Goal: Information Seeking & Learning: Learn about a topic

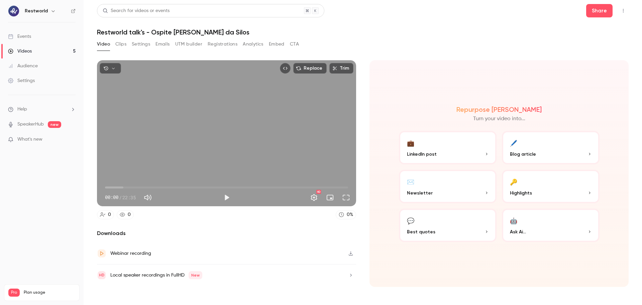
click at [116, 45] on button "Clips" at bounding box center [120, 44] width 11 height 11
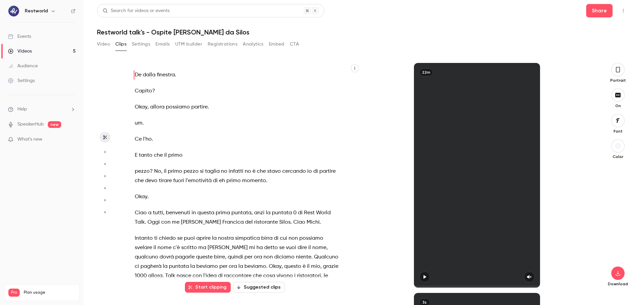
click at [352, 283] on div "De dalla finestra . Capito ? Okay , allora possiamo partire . um . Ce l'ho . E …" at bounding box center [241, 179] width 230 height 218
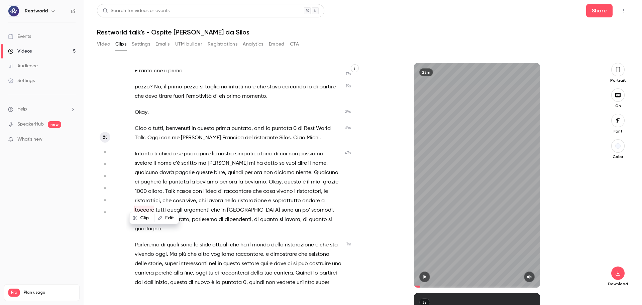
scroll to position [116, 0]
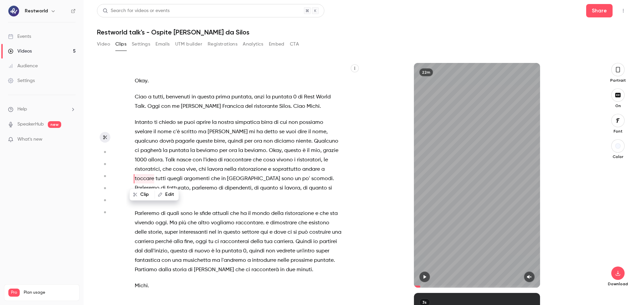
click at [310, 218] on span "esistono" at bounding box center [319, 222] width 21 height 9
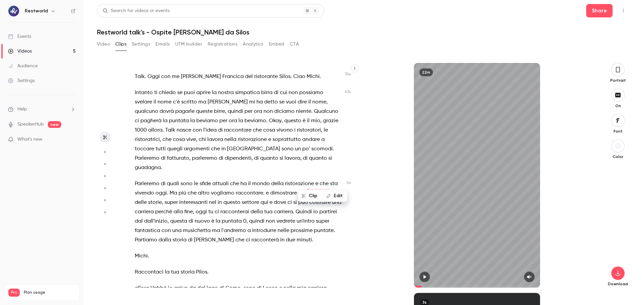
scroll to position [151, 0]
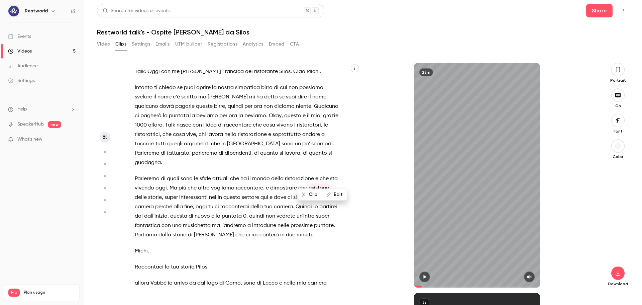
click at [164, 124] on span at bounding box center [164, 124] width 1 height 5
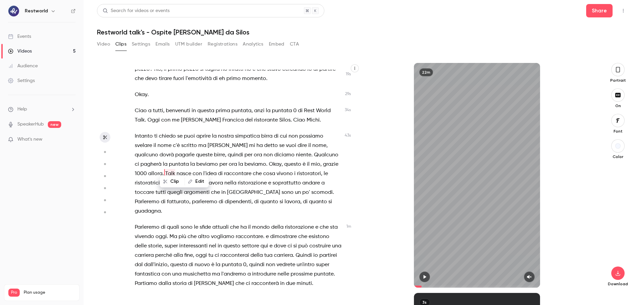
type input "****"
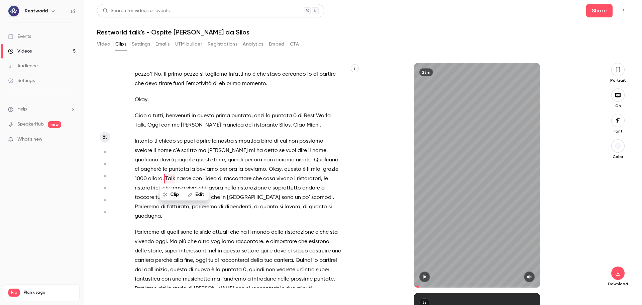
click at [168, 180] on span "Talk" at bounding box center [170, 178] width 10 height 9
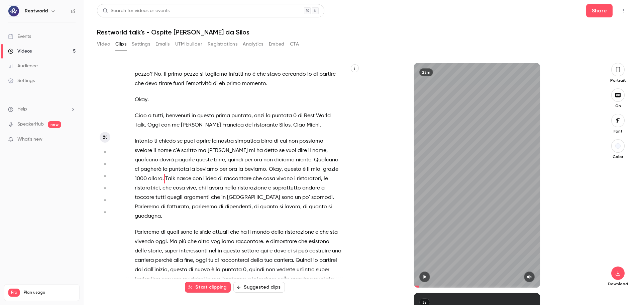
click at [165, 178] on span "Talk" at bounding box center [170, 178] width 10 height 9
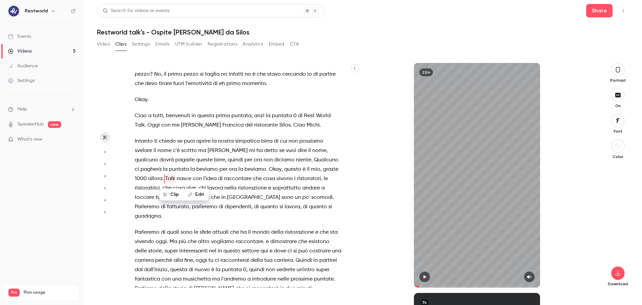
click at [168, 180] on span "Talk" at bounding box center [170, 178] width 10 height 9
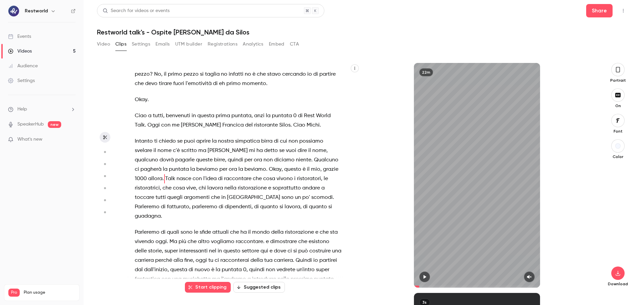
click at [165, 178] on span "Talk" at bounding box center [170, 178] width 10 height 9
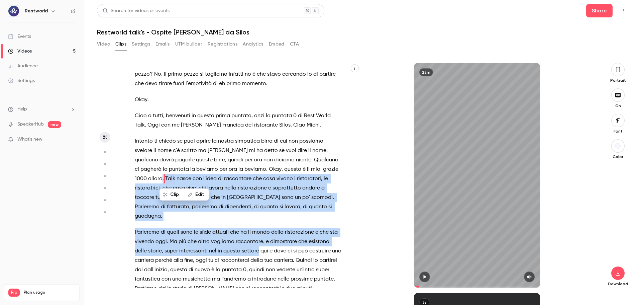
drag, startPoint x: 162, startPoint y: 175, endPoint x: 257, endPoint y: 240, distance: 115.1
click at [257, 240] on div "De dalla finestra . Capito ? Okay , allora possiamo partire . um . Ce l'ho . E …" at bounding box center [241, 179] width 230 height 218
copy div "Talk nasce con l'idea di raccontare che cosa vivono i ristoratori , le ristorat…"
